Goal: Transaction & Acquisition: Obtain resource

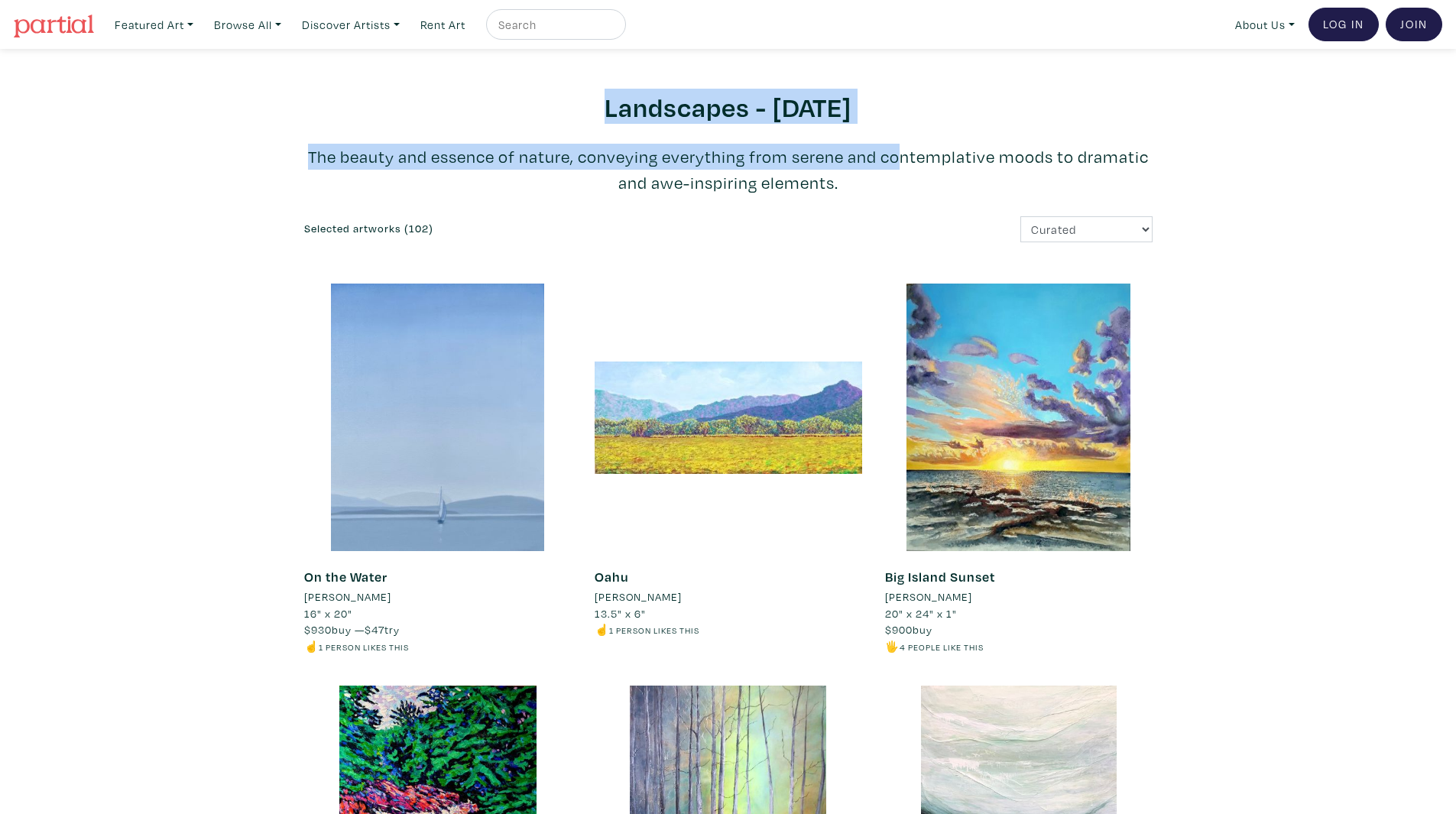
drag, startPoint x: 545, startPoint y: 97, endPoint x: 859, endPoint y: 139, distance: 316.8
drag, startPoint x: 473, startPoint y: 84, endPoint x: 918, endPoint y: 163, distance: 452.0
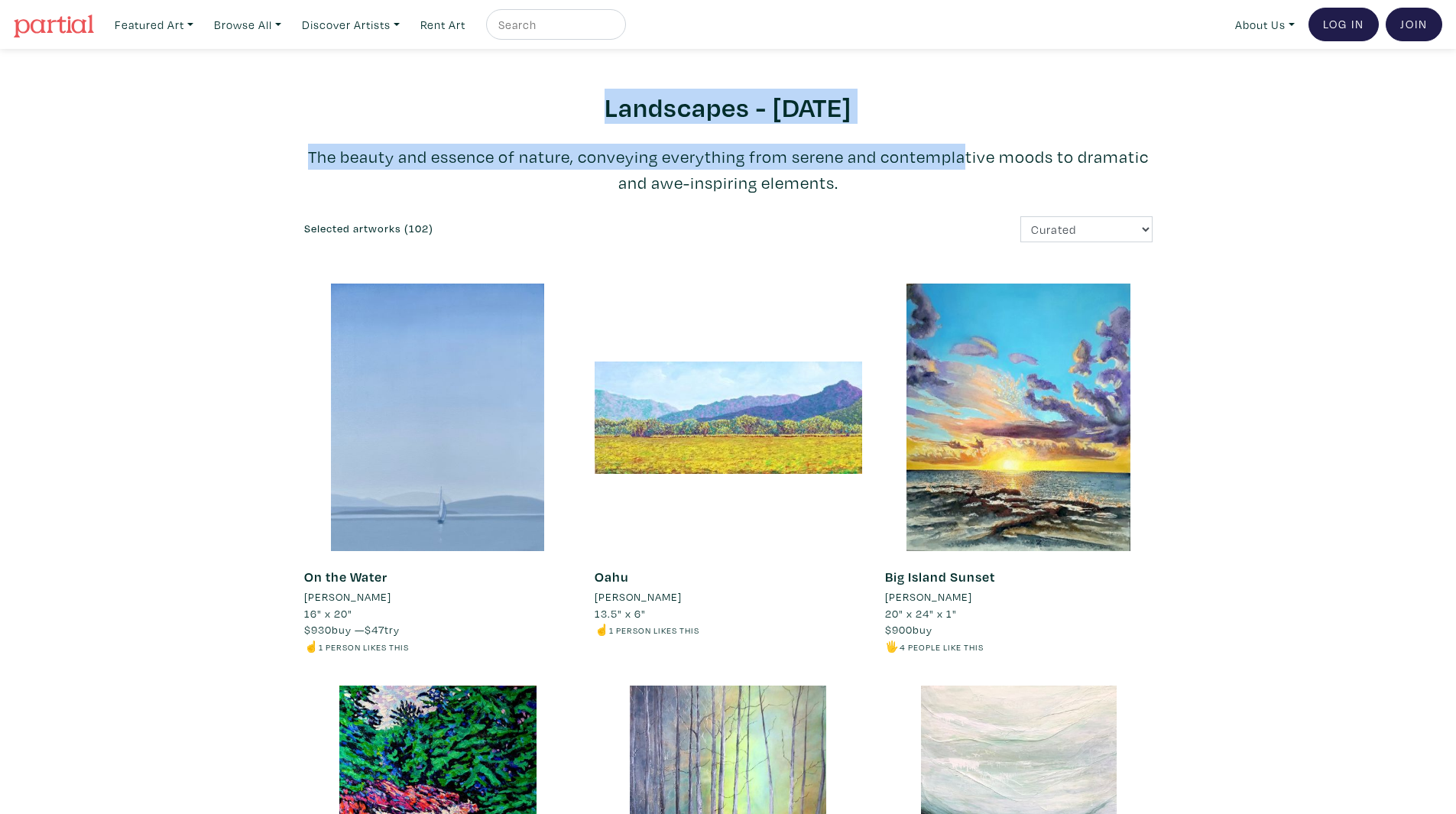
drag, startPoint x: 940, startPoint y: 179, endPoint x: 482, endPoint y: 82, distance: 468.2
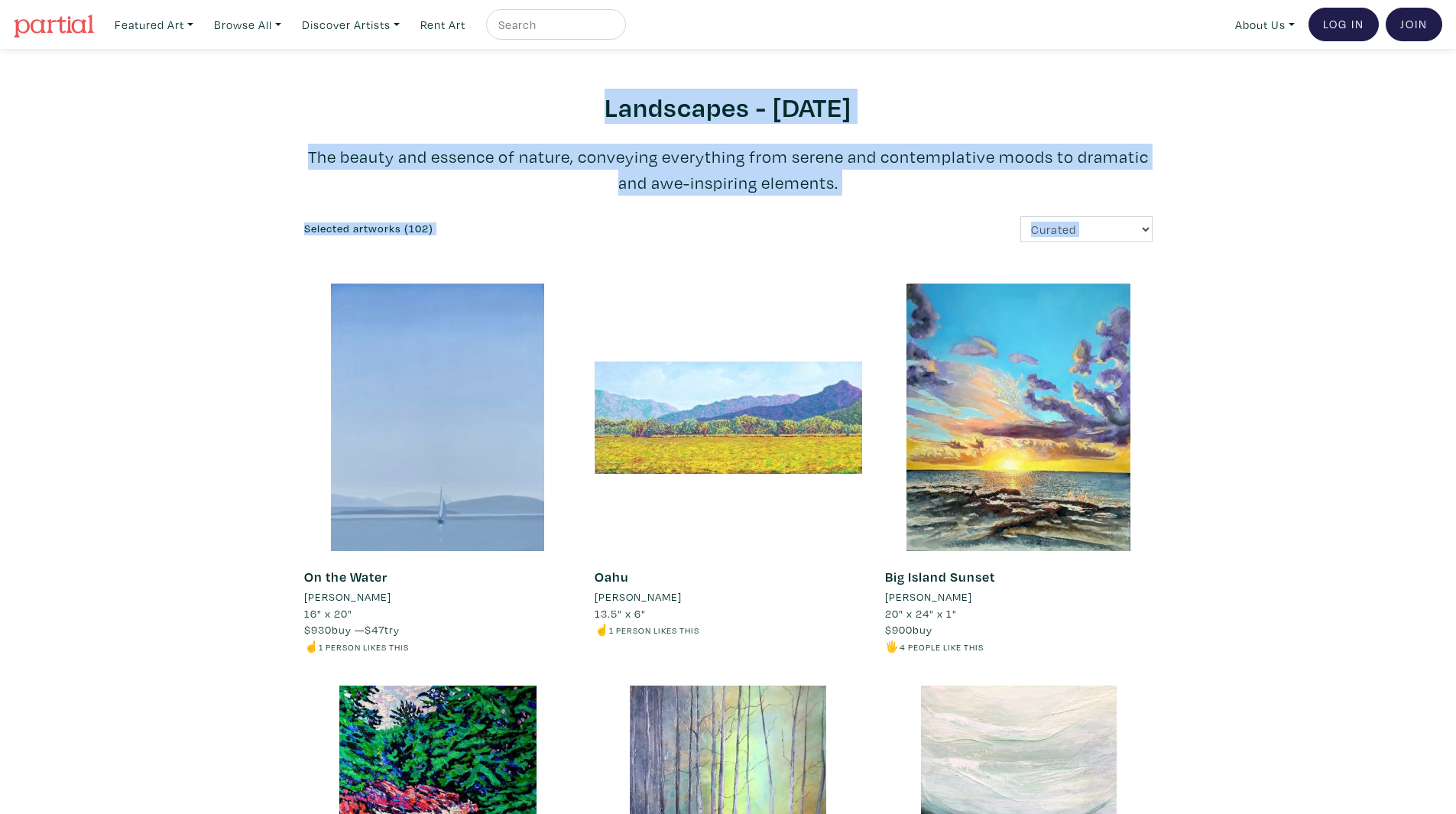
drag, startPoint x: 424, startPoint y: 137, endPoint x: 136, endPoint y: 251, distance: 309.7
drag, startPoint x: 159, startPoint y: 228, endPoint x: 175, endPoint y: 117, distance: 112.1
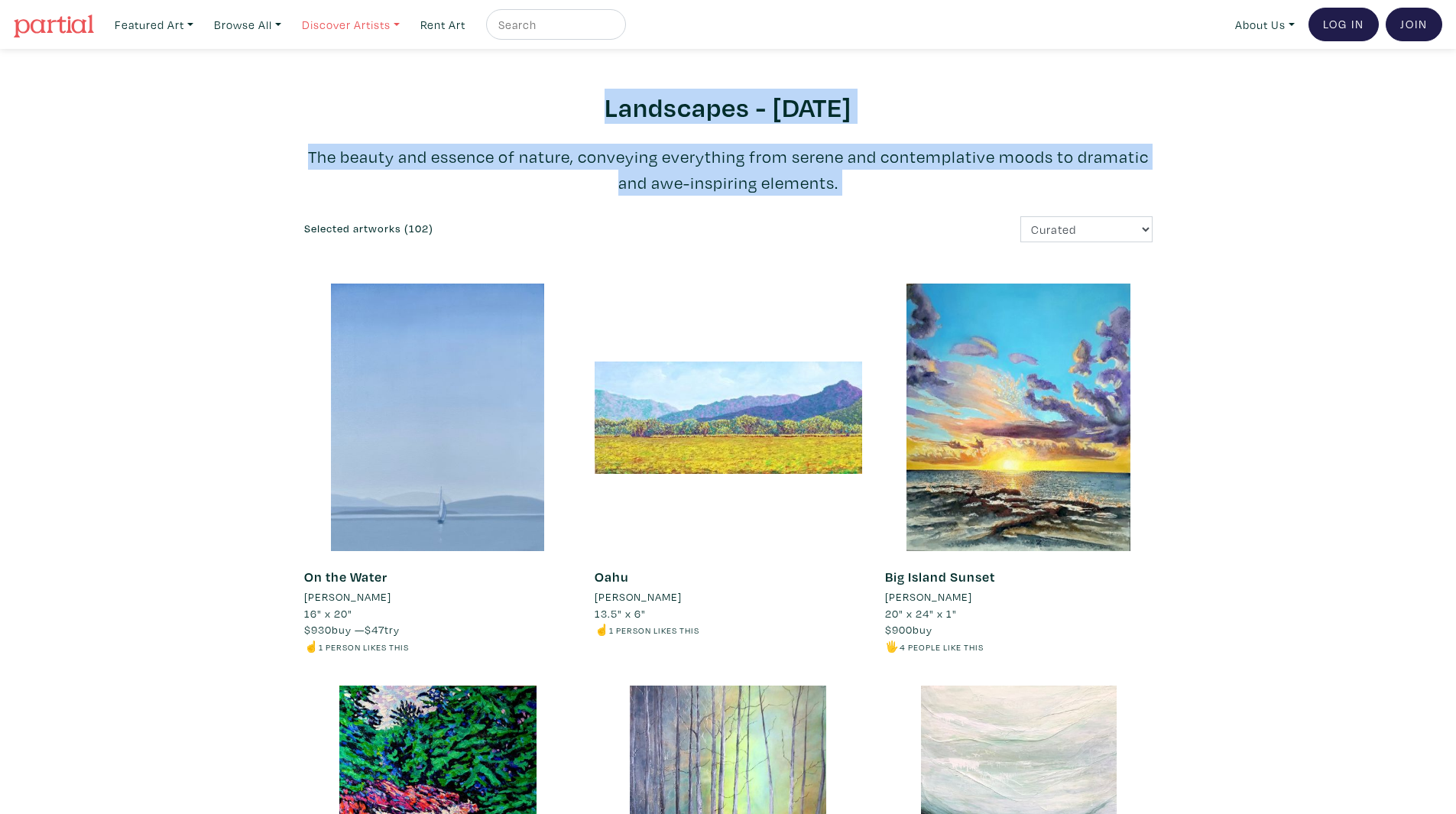
click at [200, 37] on link "Discover Artists" at bounding box center [153, 24] width 92 height 31
click at [451, 17] on link "Rent Art" at bounding box center [442, 24] width 59 height 31
